Goal: Information Seeking & Learning: Learn about a topic

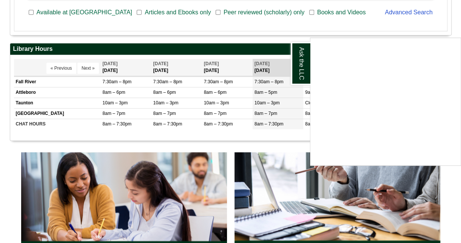
scroll to position [264, 0]
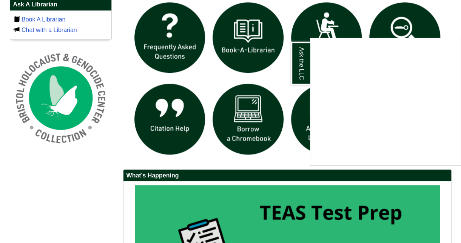
click at [399, 20] on div "Ask the LLC" at bounding box center [230, 121] width 461 height 243
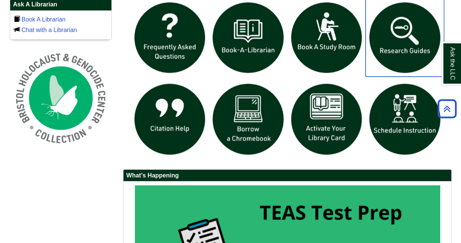
click at [399, 20] on img "slideshow" at bounding box center [404, 37] width 79 height 79
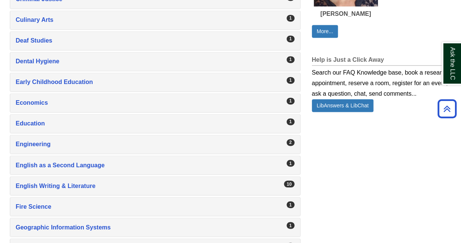
scroll to position [528, 0]
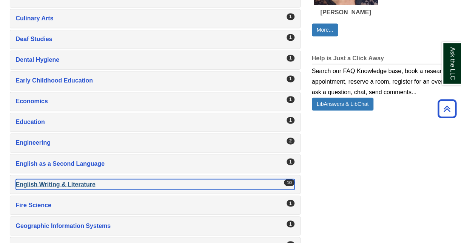
click at [64, 179] on div "English Writing & Literature , 10 guides" at bounding box center [155, 184] width 279 height 11
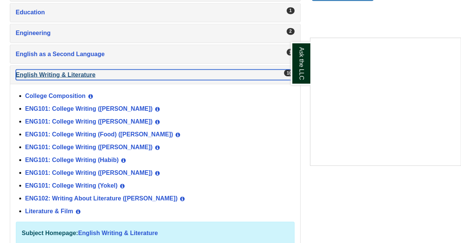
scroll to position [642, 0]
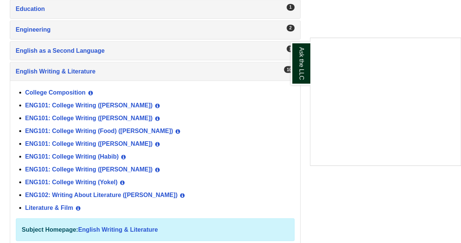
click at [97, 159] on div "Ask the LLC" at bounding box center [230, 121] width 461 height 243
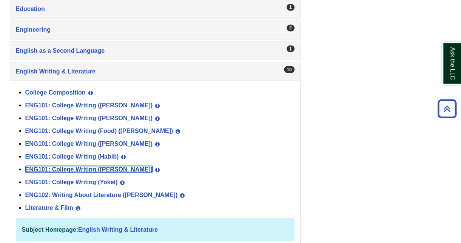
click at [83, 166] on link "ENG101: College Writing ([PERSON_NAME])" at bounding box center [89, 169] width 128 height 6
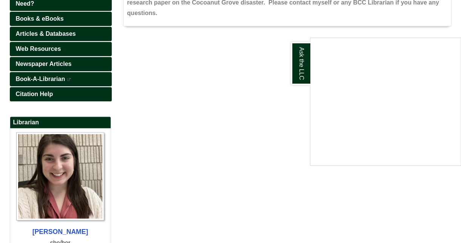
scroll to position [113, 0]
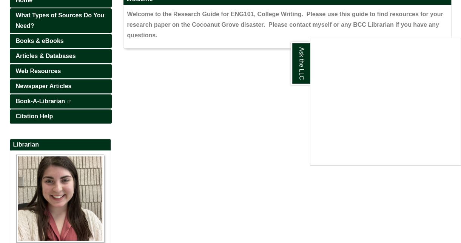
click at [336, 242] on div "Ask the LLC" at bounding box center [230, 121] width 461 height 243
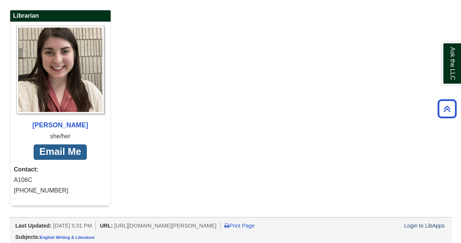
scroll to position [16, 0]
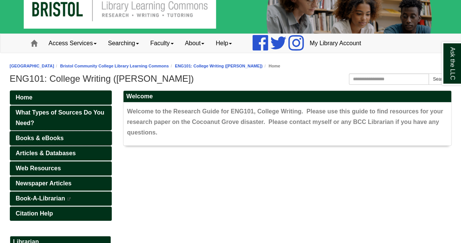
click at [59, 137] on span "Books & eBooks" at bounding box center [40, 138] width 48 height 6
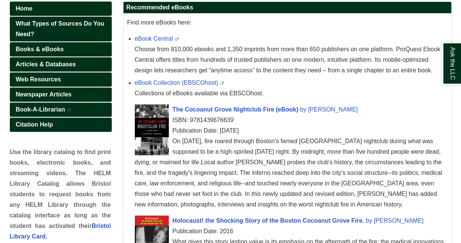
scroll to position [113, 0]
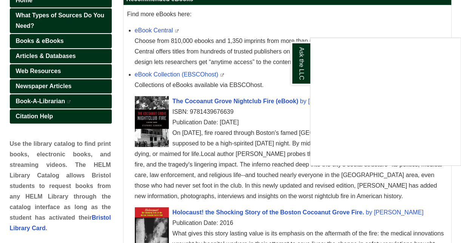
click at [244, 100] on div "Ask the LLC" at bounding box center [230, 121] width 461 height 243
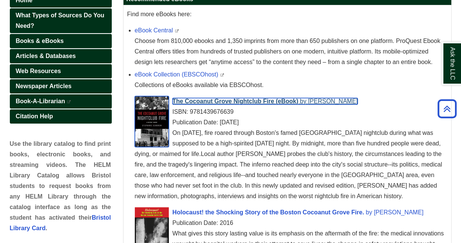
click at [244, 102] on span "The Cocoanut Grove Nightclub Fire (eBook)" at bounding box center [236, 101] width 126 height 6
